Goal: Transaction & Acquisition: Download file/media

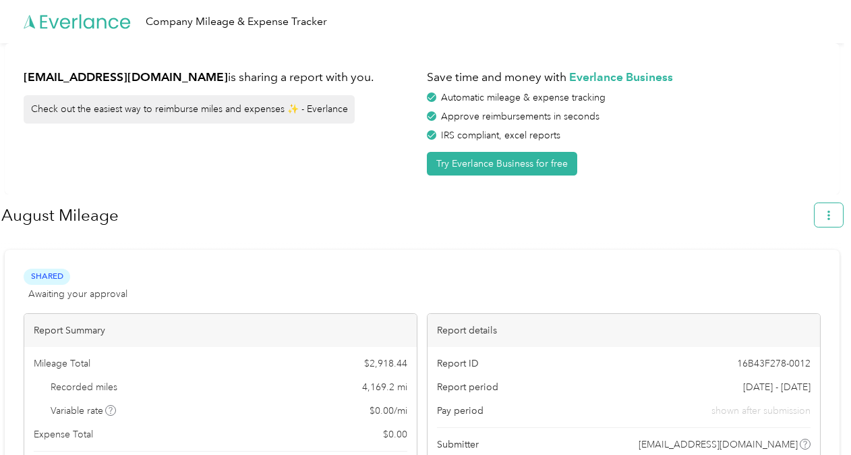
click at [840, 219] on button "button" at bounding box center [829, 215] width 28 height 24
click at [784, 271] on span "Download" at bounding box center [797, 278] width 45 height 14
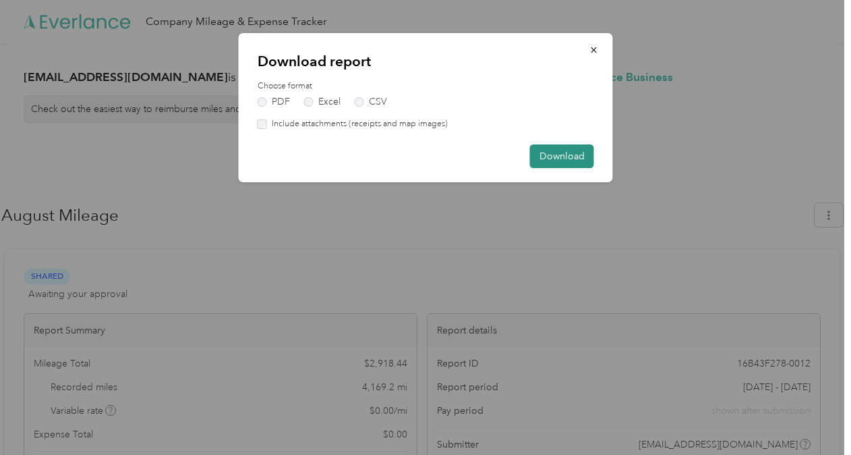
click at [558, 162] on button "Download" at bounding box center [562, 156] width 64 height 24
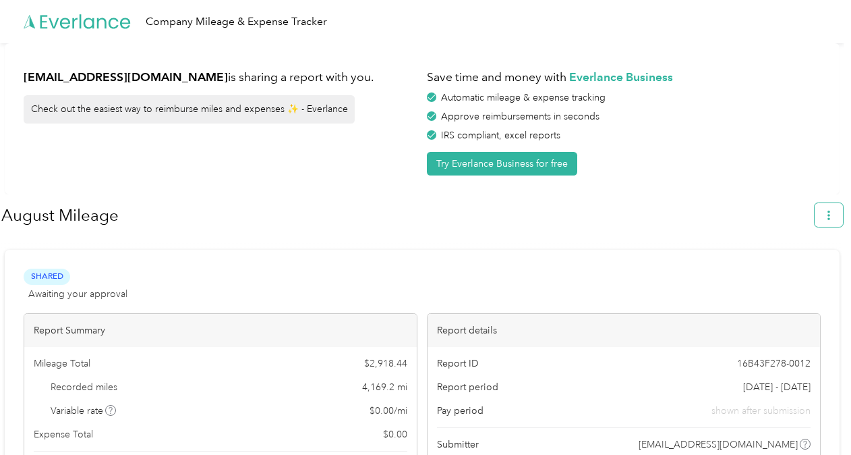
click at [843, 218] on button "button" at bounding box center [829, 215] width 28 height 24
click at [773, 271] on div "Download" at bounding box center [798, 278] width 74 height 14
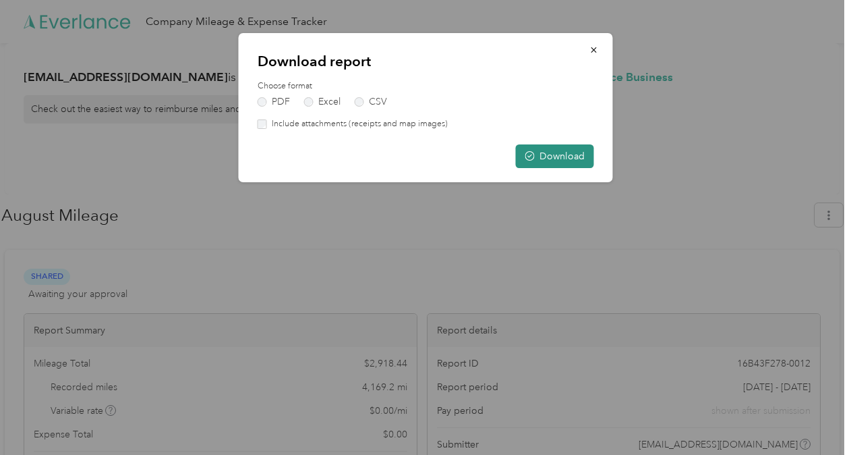
click at [550, 154] on button "Download" at bounding box center [555, 156] width 78 height 24
